Goal: Navigation & Orientation: Understand site structure

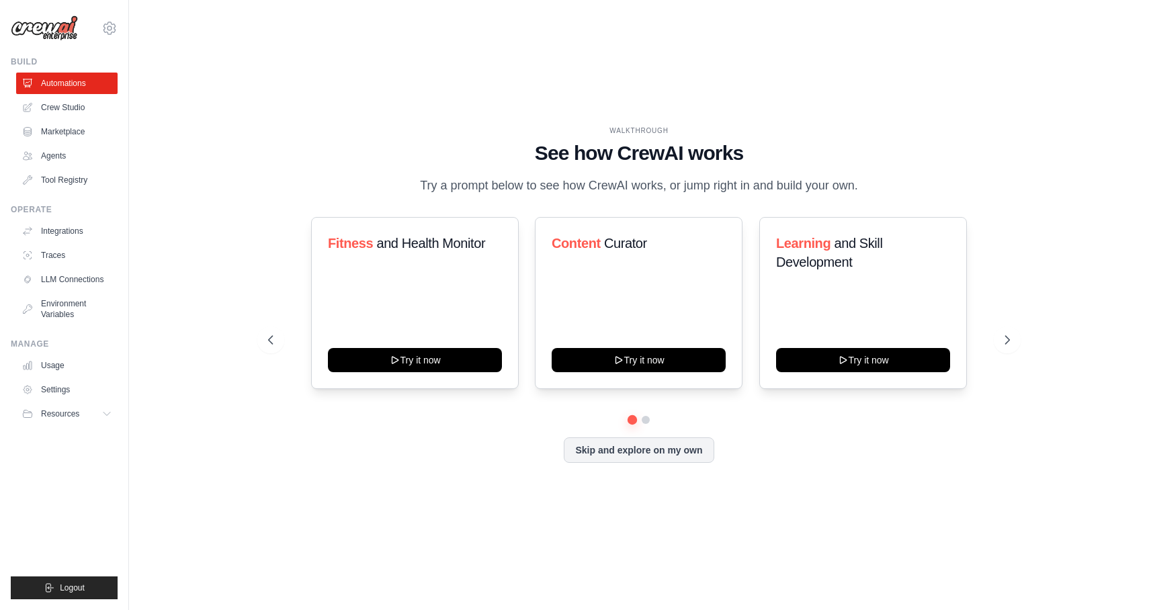
click at [386, 484] on div "WALKTHROUGH See how [PERSON_NAME] works Try a prompt below to see how [PERSON_N…" at bounding box center [639, 305] width 774 height 359
click at [1006, 339] on icon at bounding box center [1008, 339] width 13 height 13
click at [630, 419] on button at bounding box center [632, 420] width 10 height 10
click at [60, 108] on link "Crew Studio" at bounding box center [67, 107] width 101 height 21
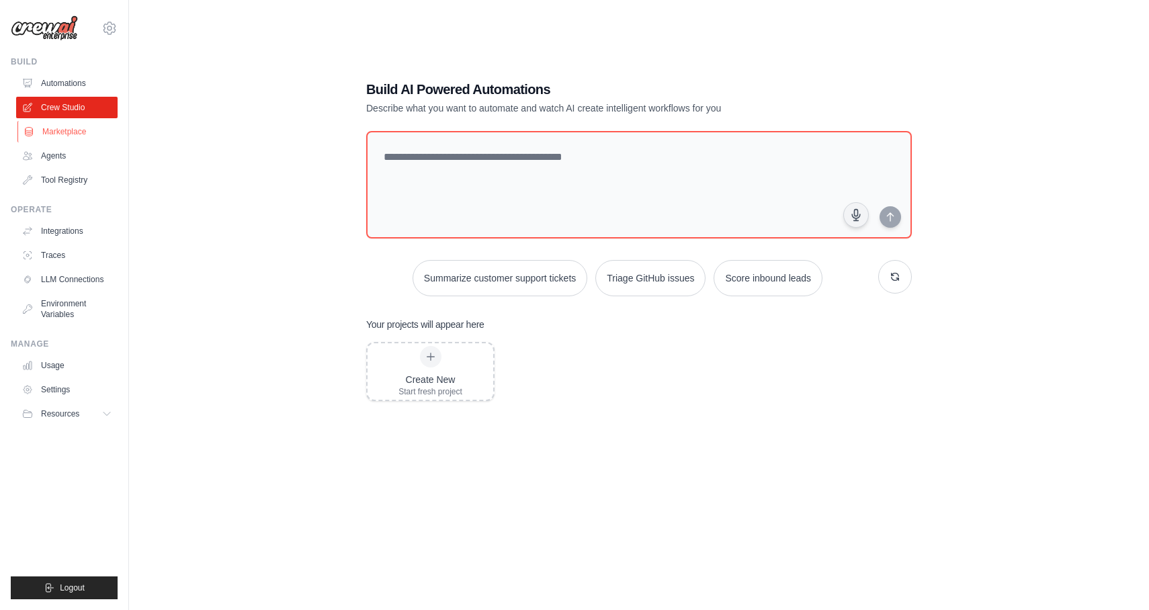
click at [68, 128] on link "Marketplace" at bounding box center [67, 131] width 101 height 21
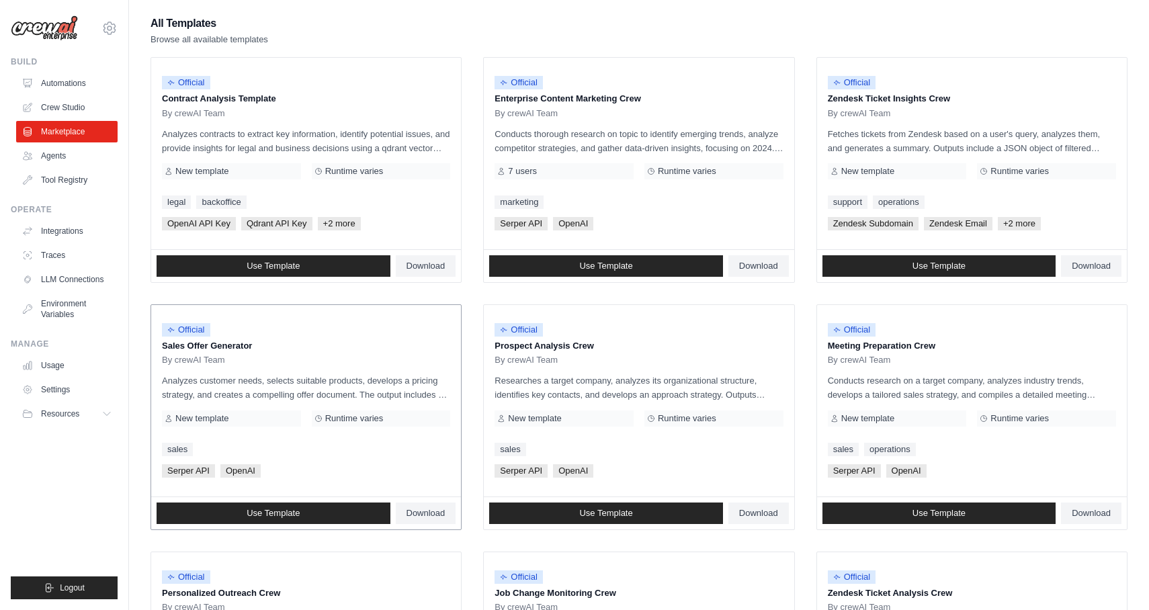
scroll to position [128, 0]
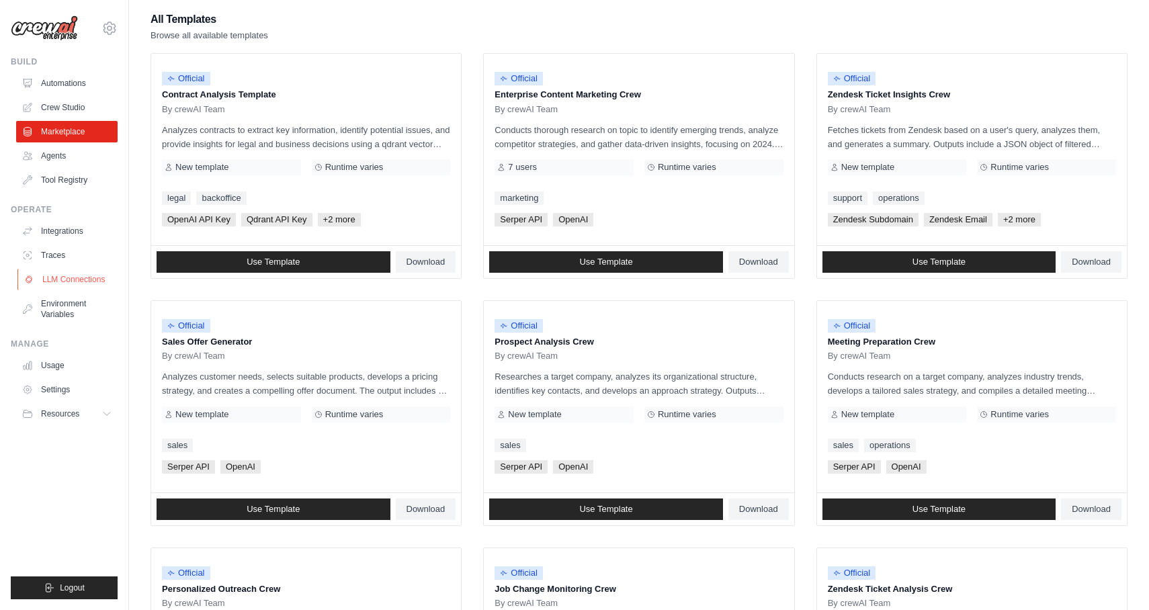
click at [46, 278] on link "LLM Connections" at bounding box center [67, 279] width 101 height 21
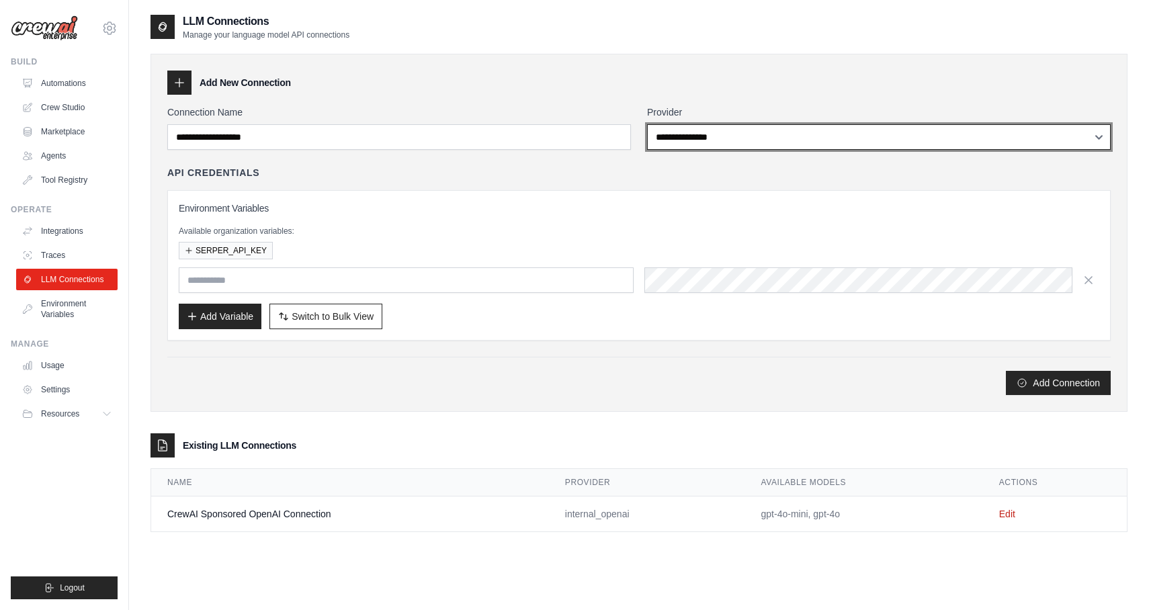
drag, startPoint x: 719, startPoint y: 127, endPoint x: 754, endPoint y: 98, distance: 45.9
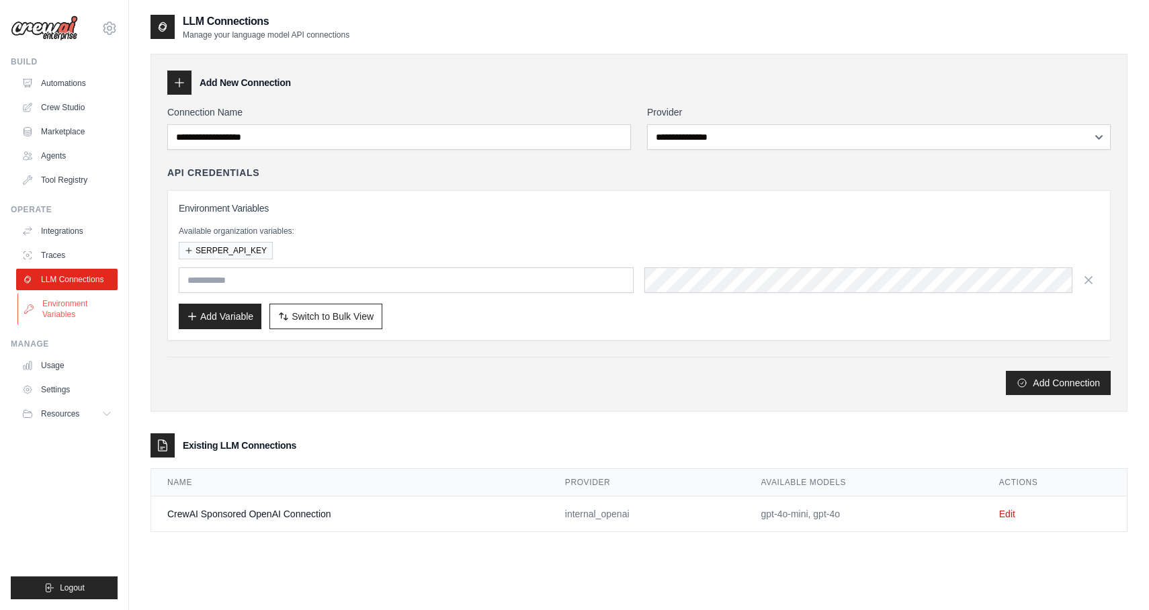
click at [48, 313] on link "Environment Variables" at bounding box center [67, 309] width 101 height 32
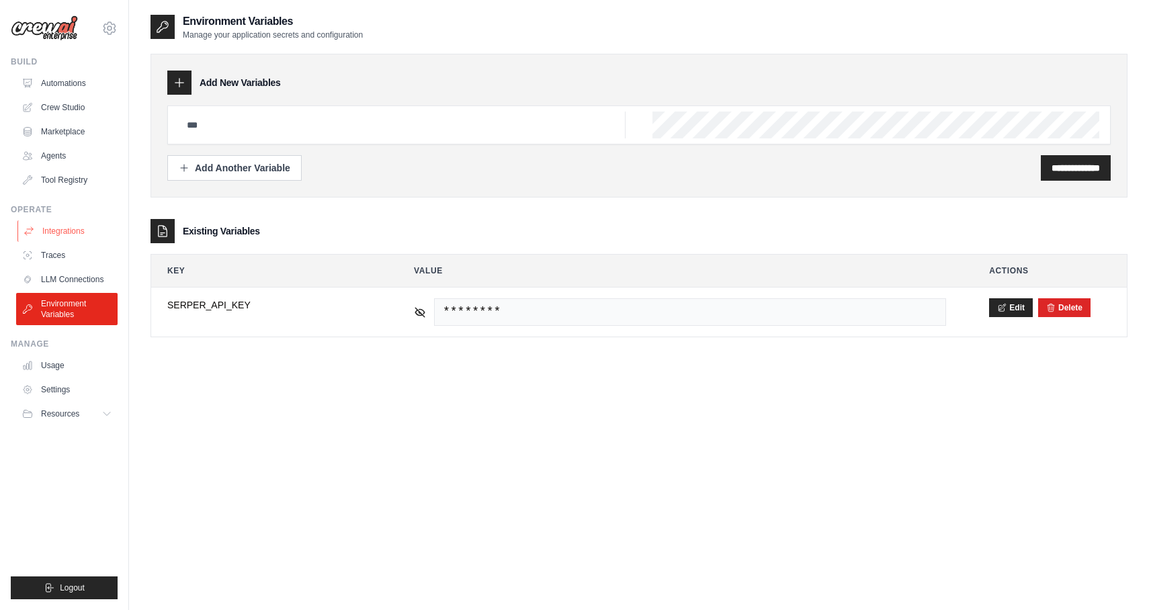
click at [52, 230] on link "Integrations" at bounding box center [67, 230] width 101 height 21
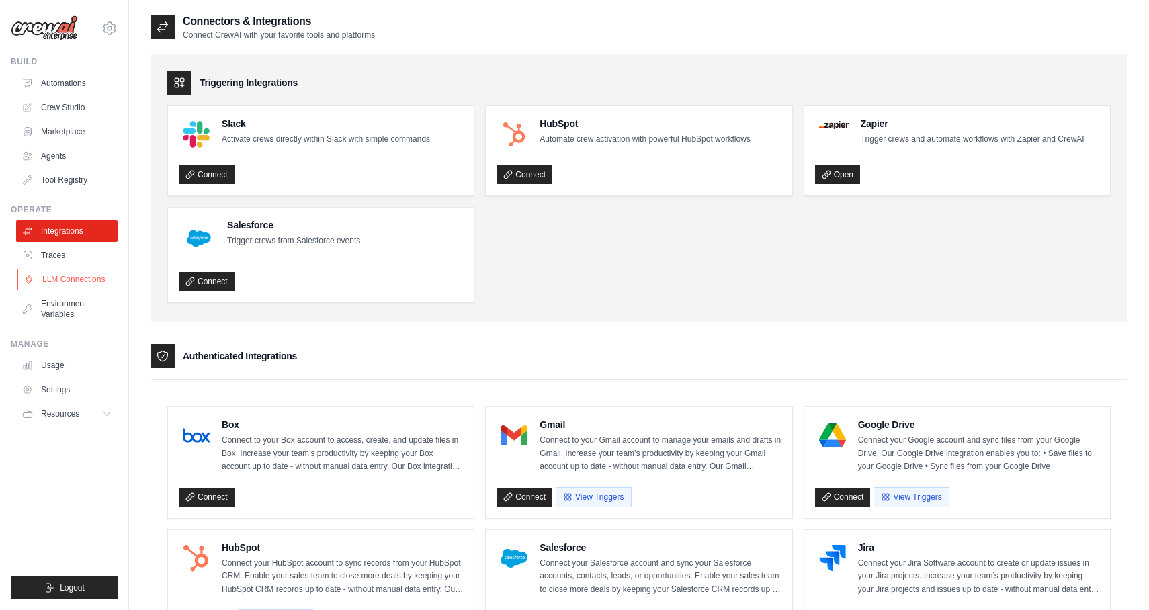
click at [82, 280] on link "LLM Connections" at bounding box center [67, 279] width 101 height 21
